Goal: Information Seeking & Learning: Find specific fact

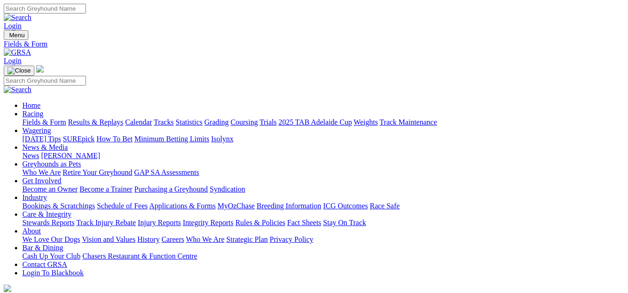
click at [116, 118] on link "Results & Replays" at bounding box center [95, 122] width 55 height 8
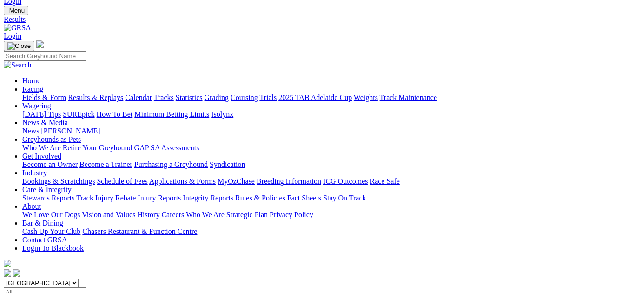
scroll to position [43, 0]
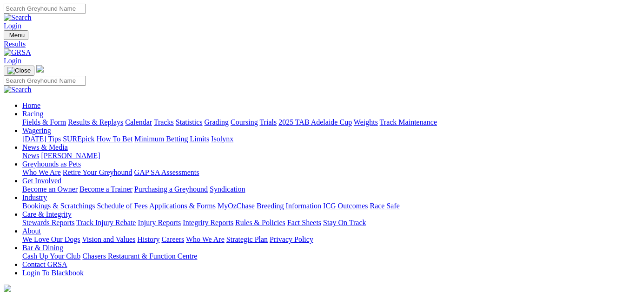
scroll to position [22, 0]
click at [118, 118] on link "Results & Replays" at bounding box center [95, 122] width 55 height 8
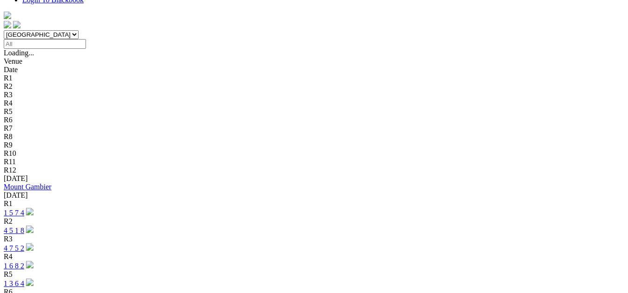
scroll to position [291, 0]
